Goal: Find specific page/section: Find specific page/section

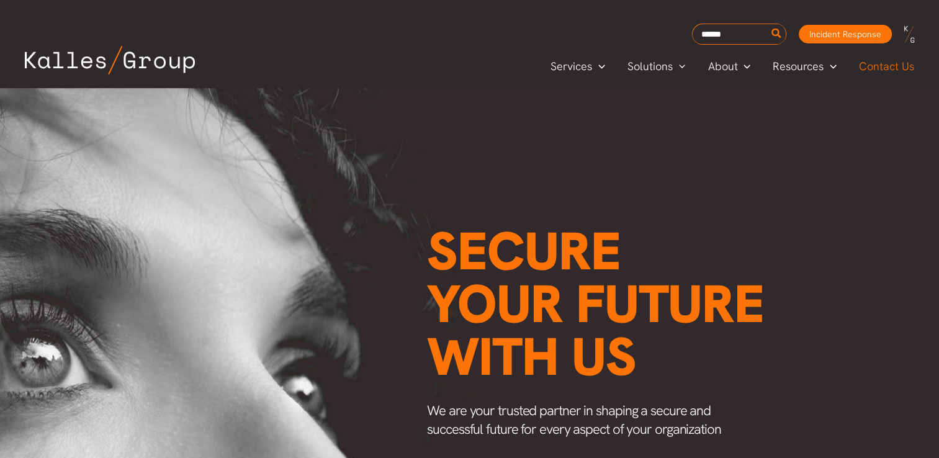
scroll to position [0, 1579]
click at [874, 68] on span "Contact Us" at bounding box center [886, 66] width 55 height 19
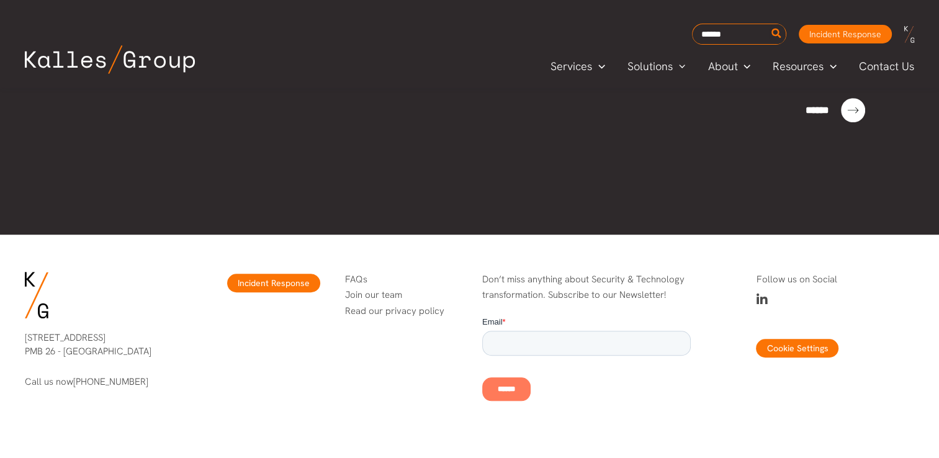
scroll to position [904, 0]
click at [729, 63] on span "About" at bounding box center [723, 66] width 30 height 19
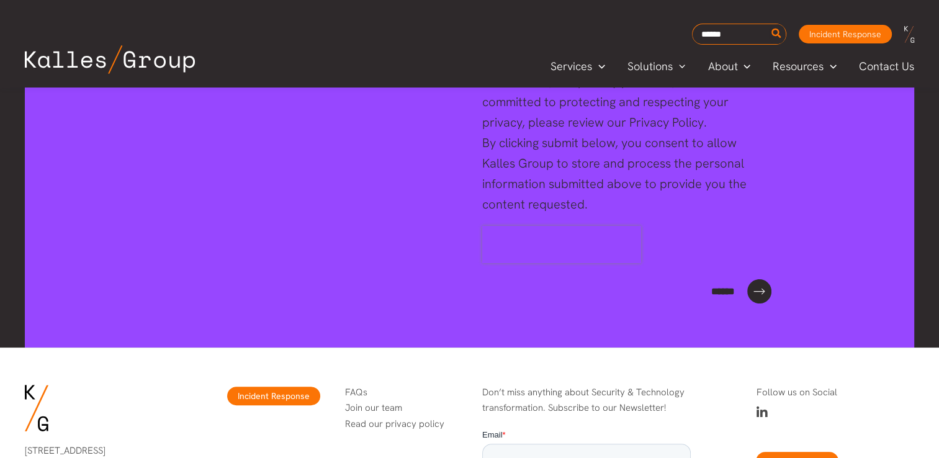
scroll to position [5067, 0]
